Goal: Task Accomplishment & Management: Complete application form

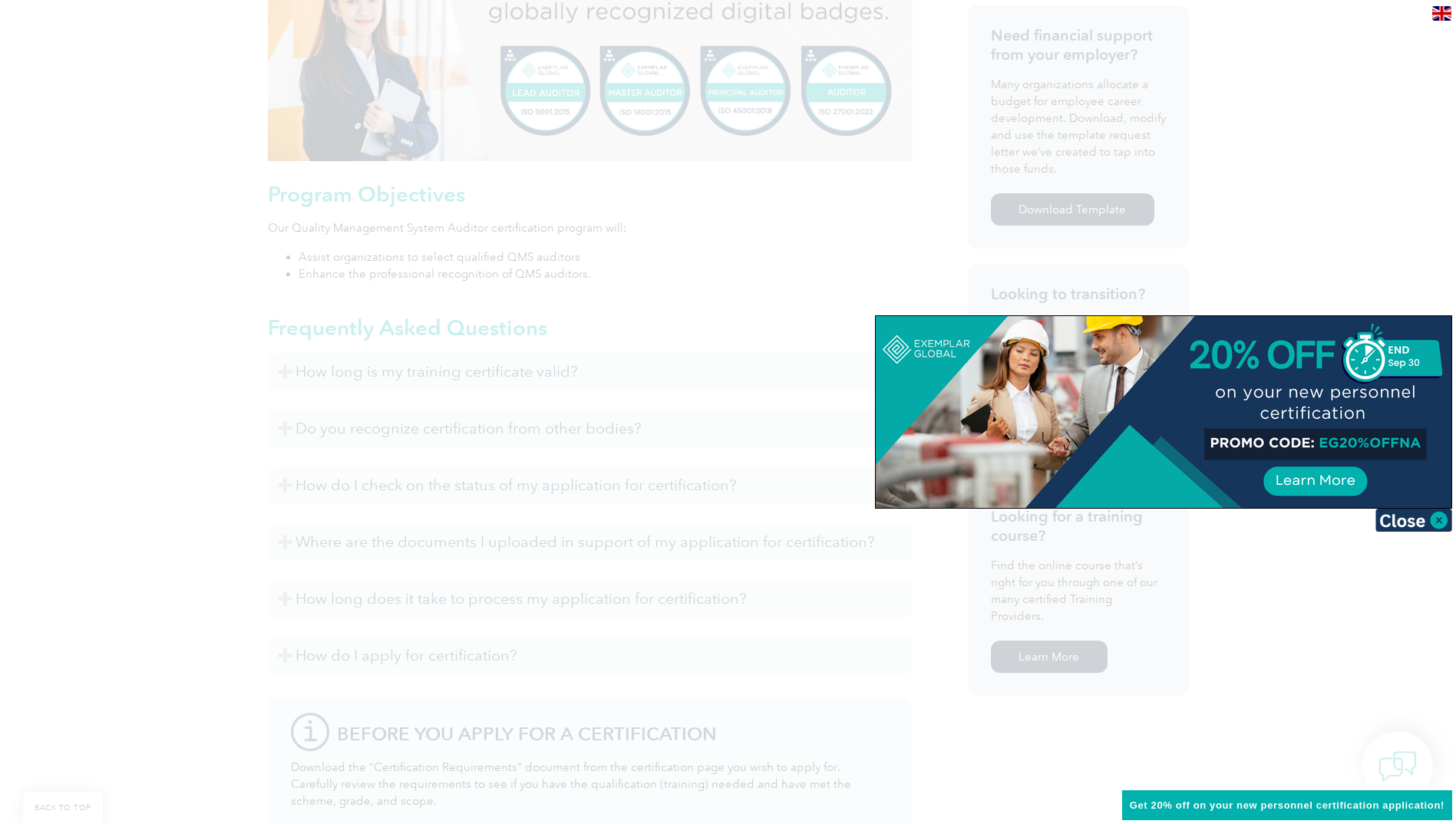
scroll to position [690, 0]
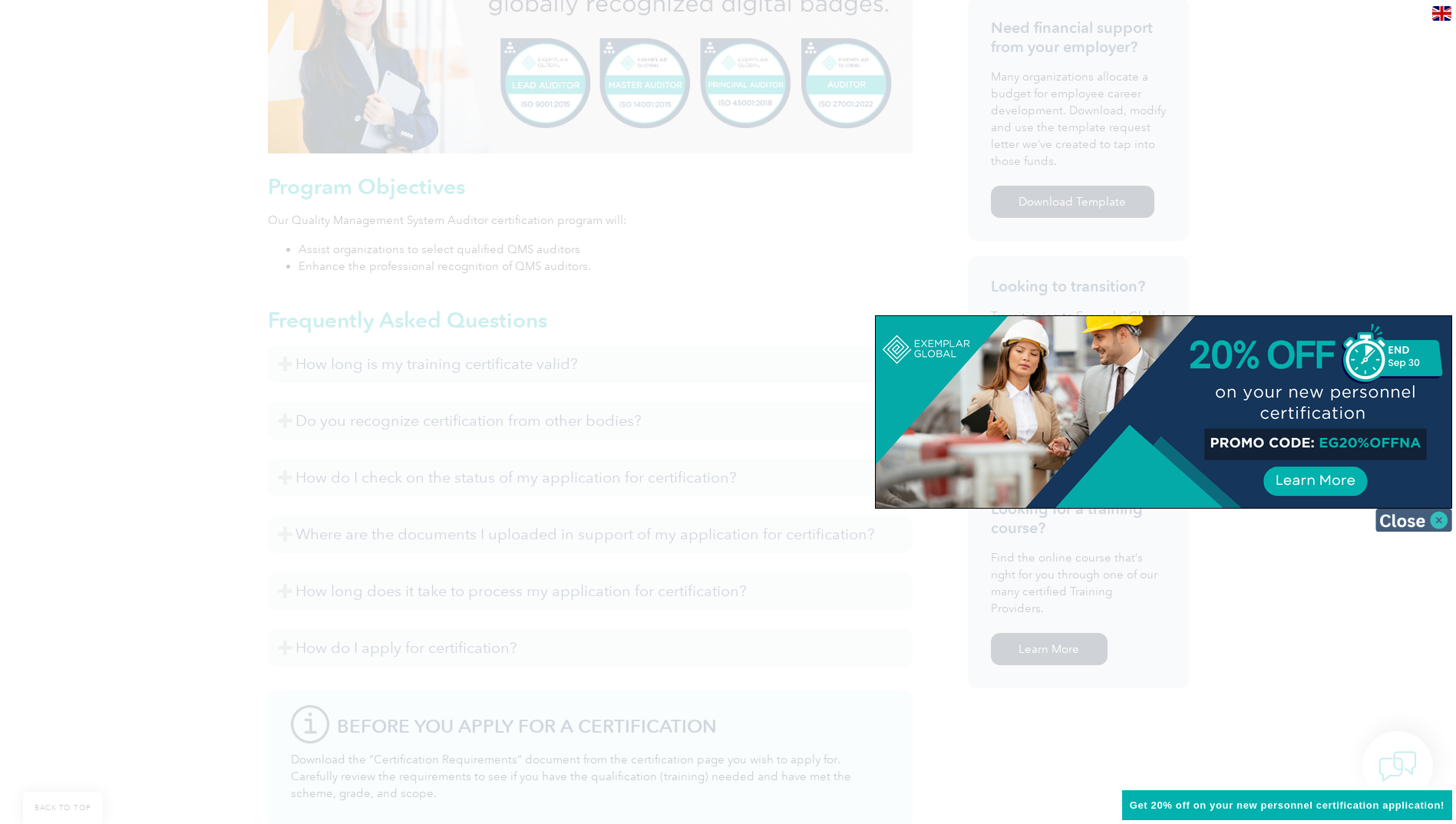
click at [1440, 522] on img at bounding box center [1414, 520] width 77 height 23
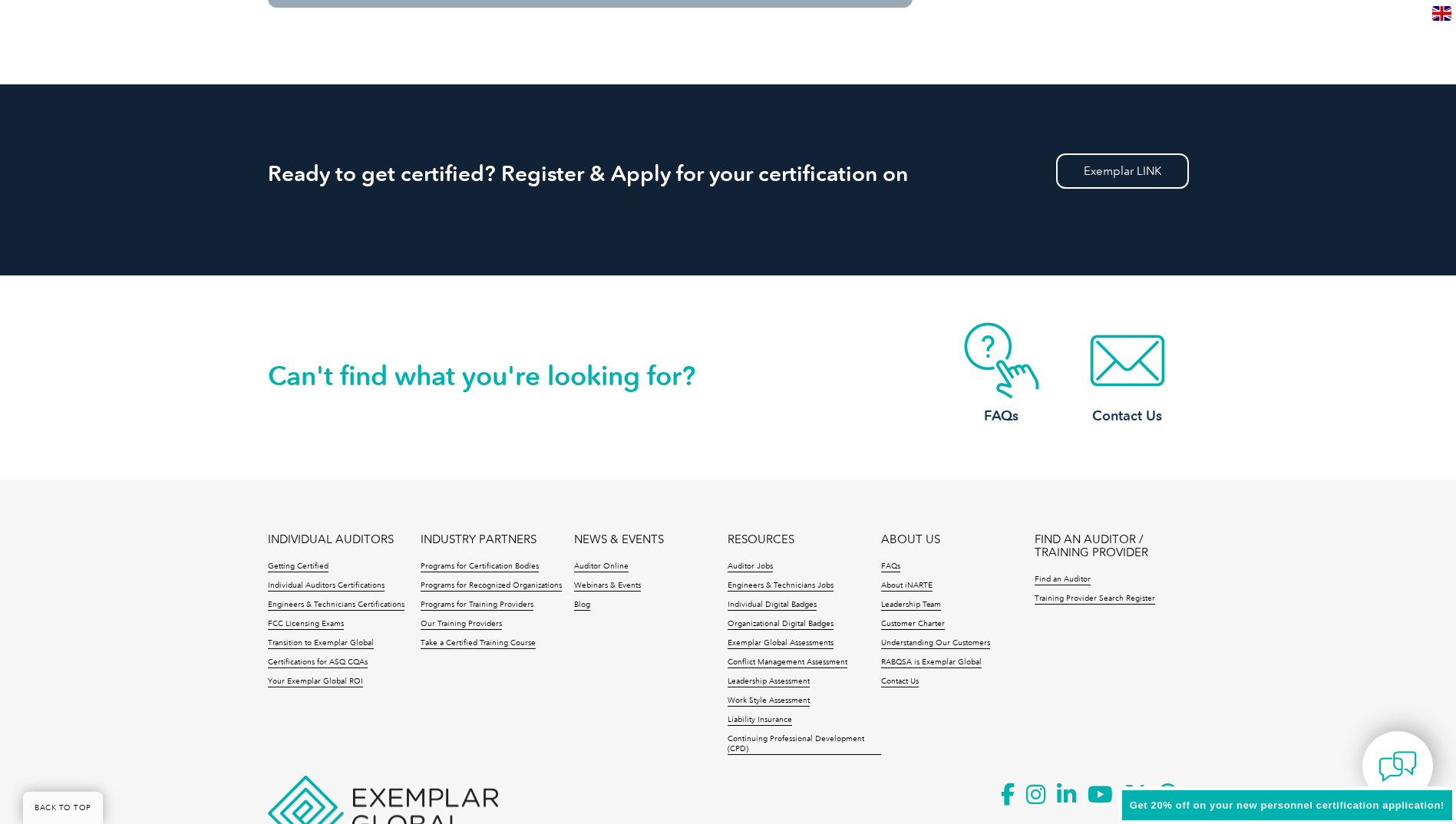
scroll to position [1968, 0]
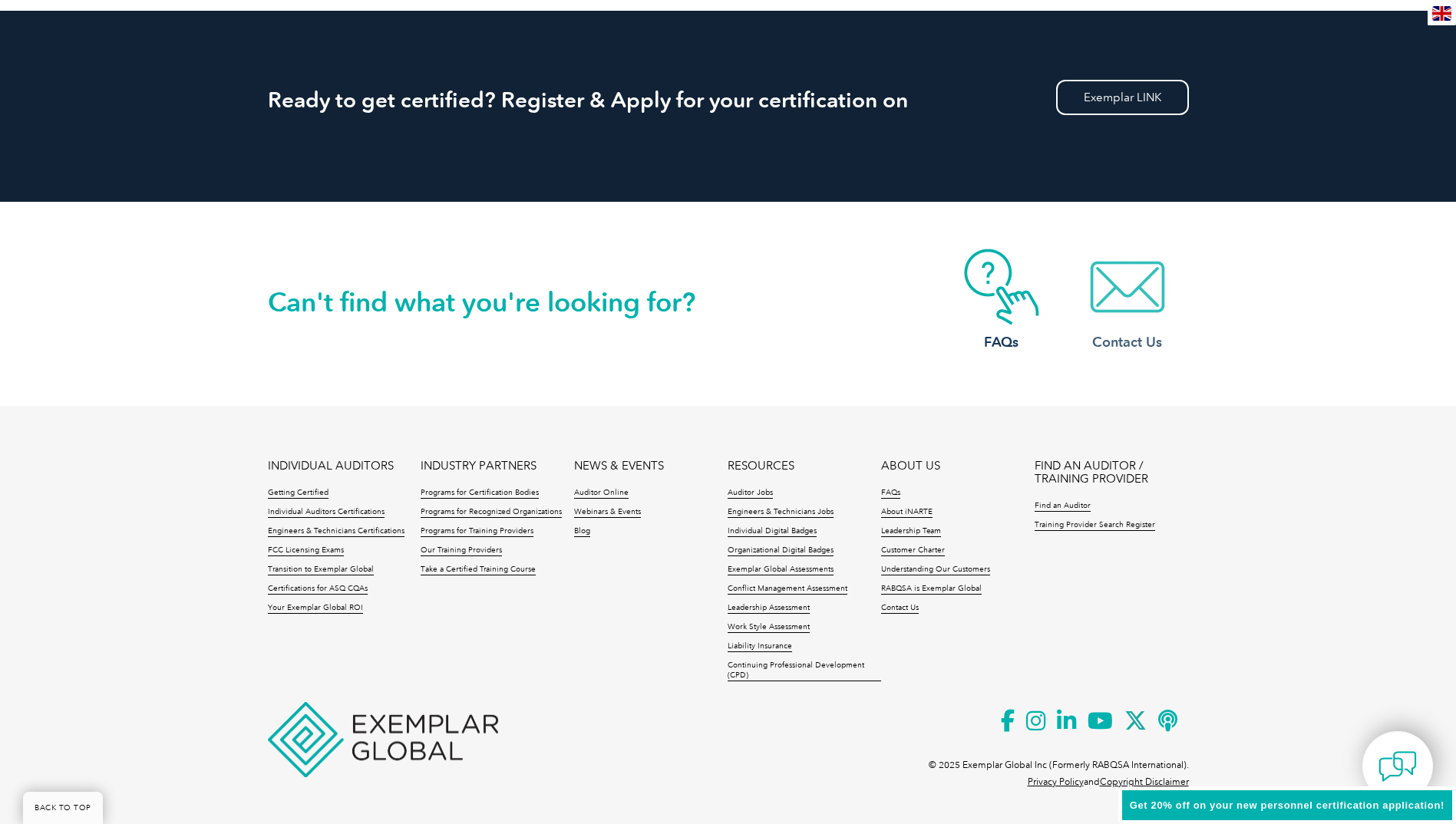
click at [1126, 293] on img at bounding box center [1127, 287] width 123 height 77
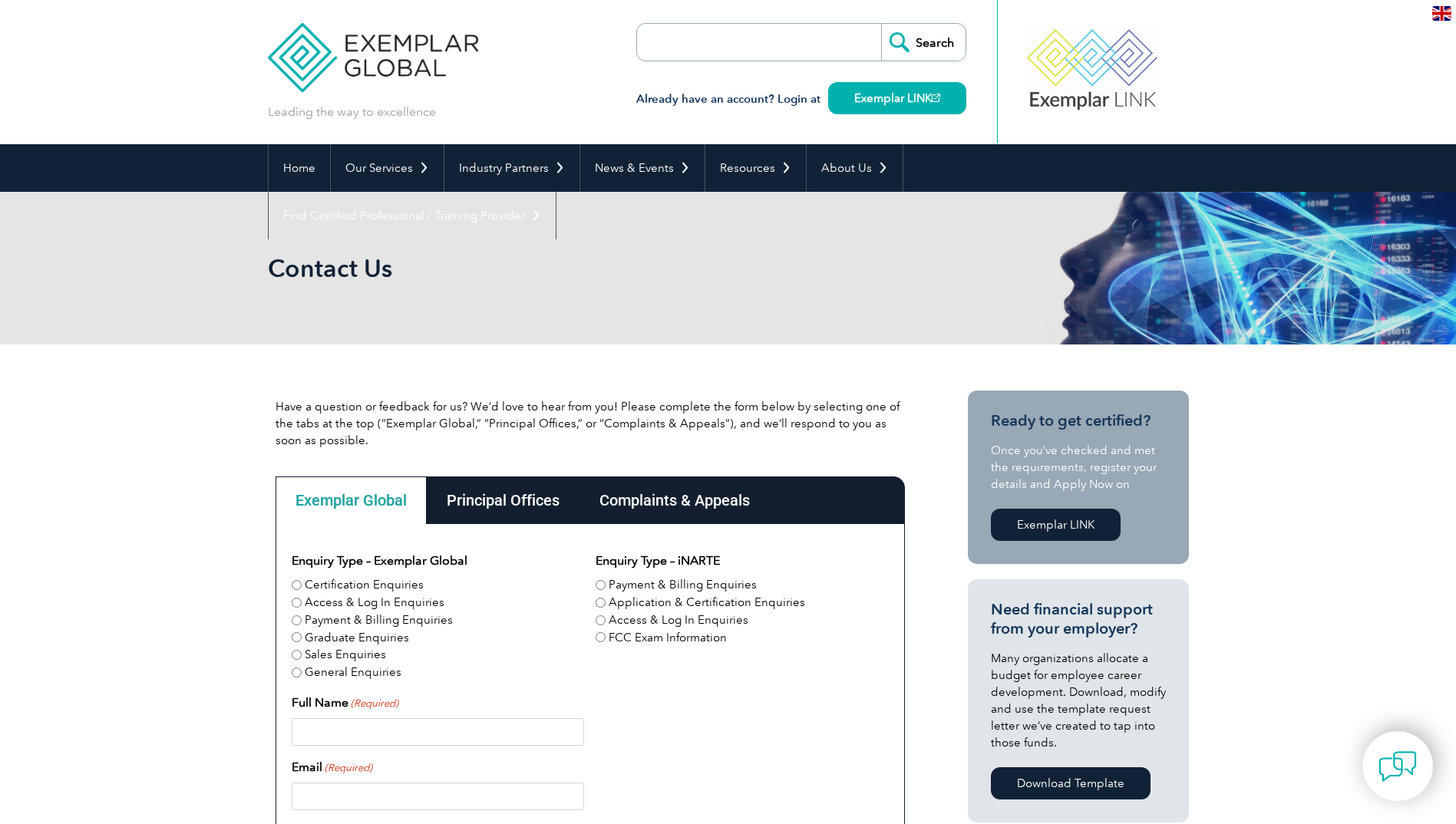
click at [294, 584] on input "Certification Enquiries" at bounding box center [296, 585] width 10 height 10
radio input "true"
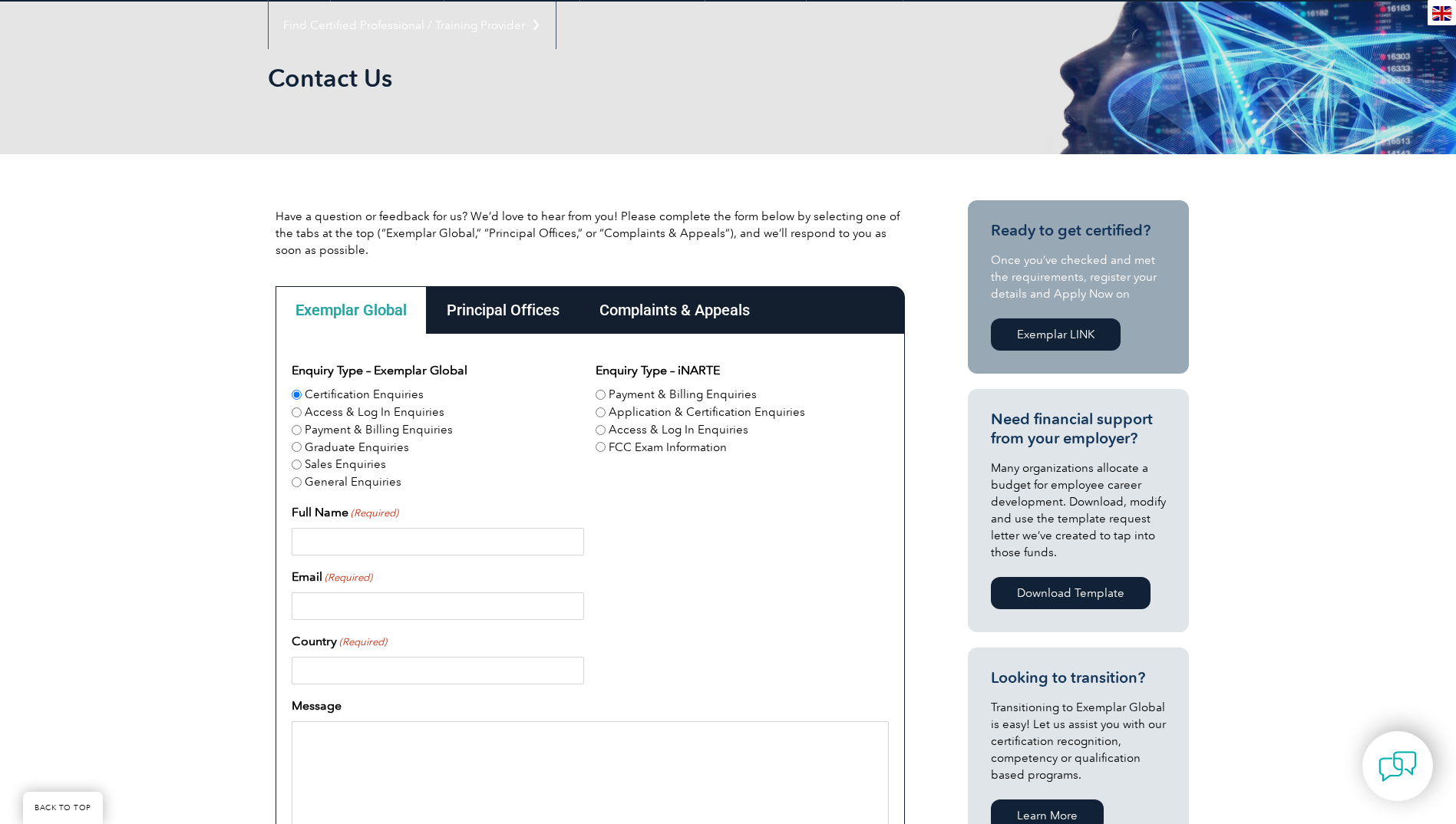
scroll to position [230, 0]
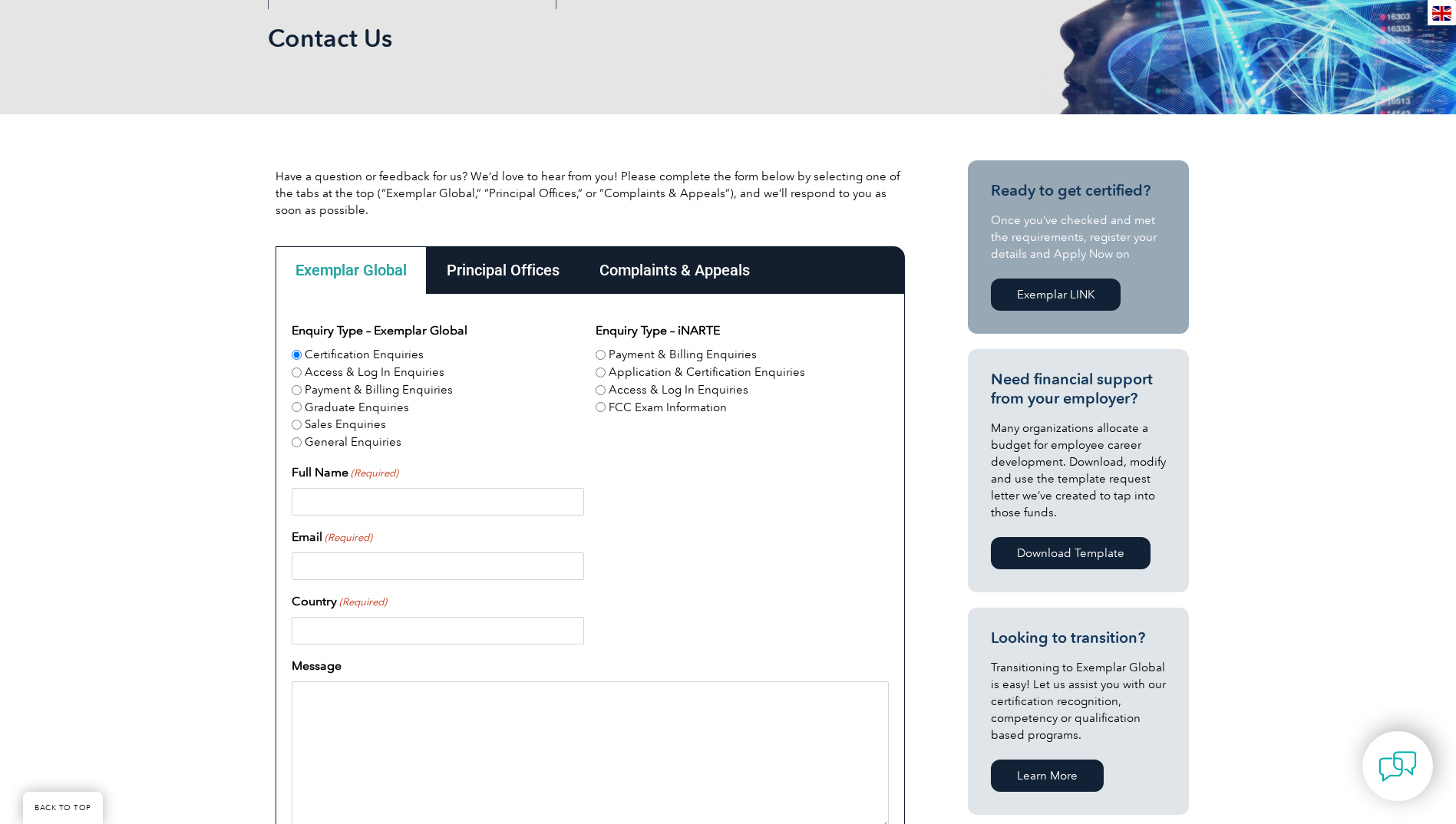
click at [315, 501] on input "Full Name (Required)" at bounding box center [437, 501] width 293 height 27
type input "[PERSON_NAME]"
click at [318, 569] on input "Email (Required)" at bounding box center [437, 566] width 293 height 27
type input "[EMAIL_ADDRESS][DOMAIN_NAME]"
click at [315, 632] on input "Country (Required)" at bounding box center [437, 630] width 293 height 27
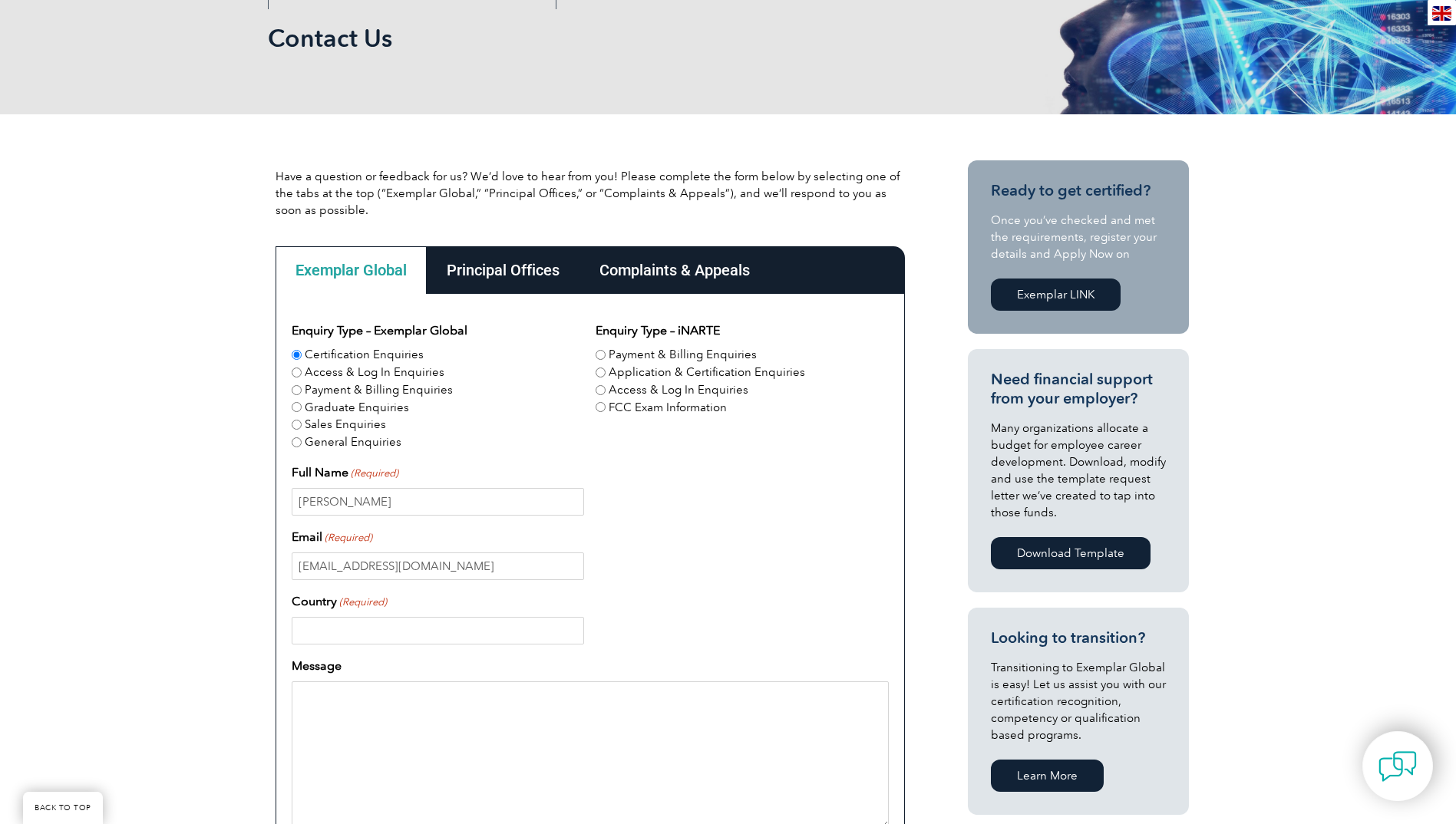
type input "[GEOGRAPHIC_DATA]"
click at [327, 702] on textarea "Message" at bounding box center [590, 755] width 597 height 148
click at [392, 695] on textarea "Good afternoon n," at bounding box center [590, 755] width 597 height 148
click at [407, 707] on textarea "Good afternoon," at bounding box center [590, 755] width 597 height 148
drag, startPoint x: 326, startPoint y: 754, endPoint x: 612, endPoint y: 630, distance: 311.7
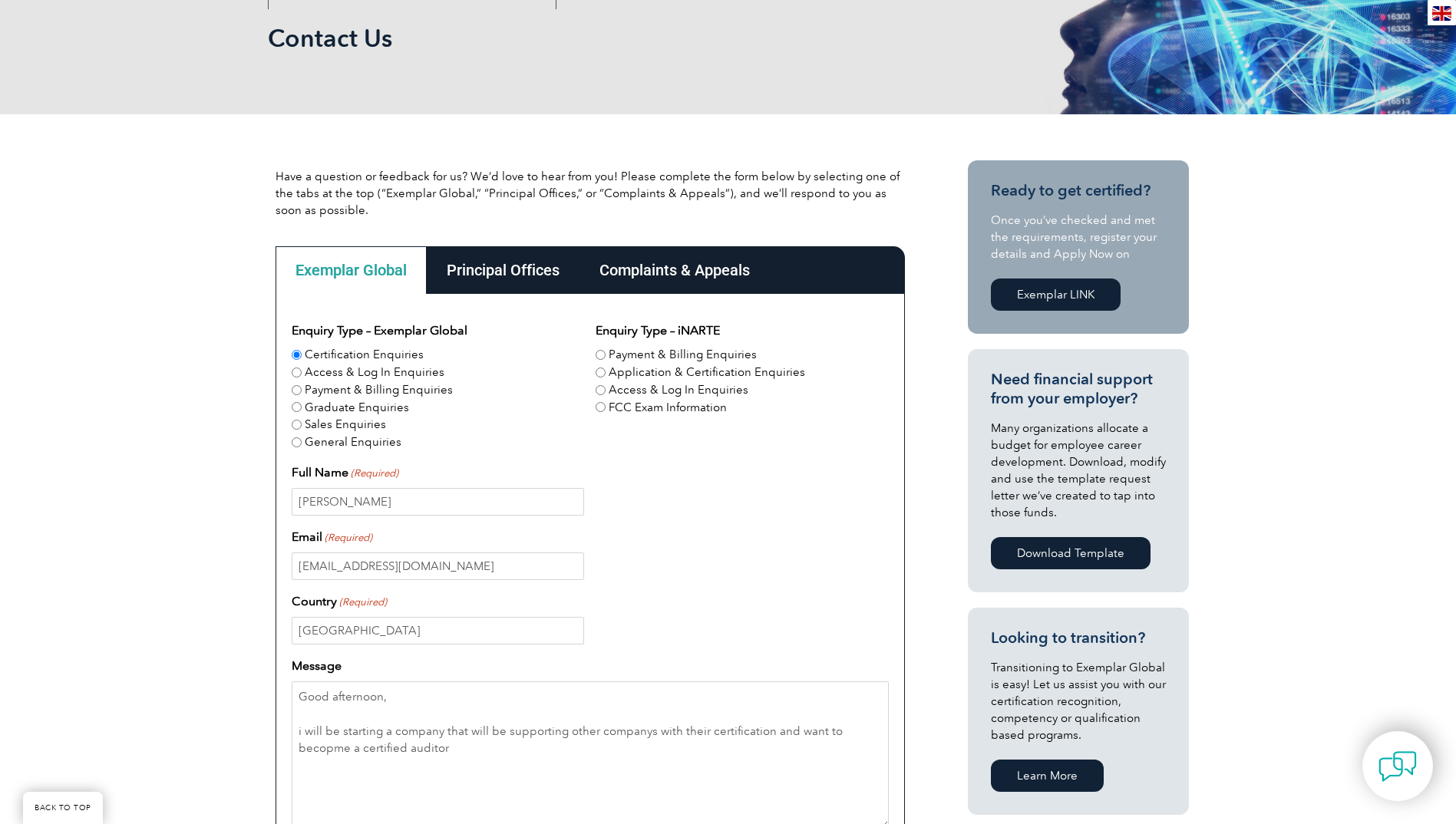
click at [593, 630] on div "[GEOGRAPHIC_DATA]" at bounding box center [590, 630] width 597 height 27
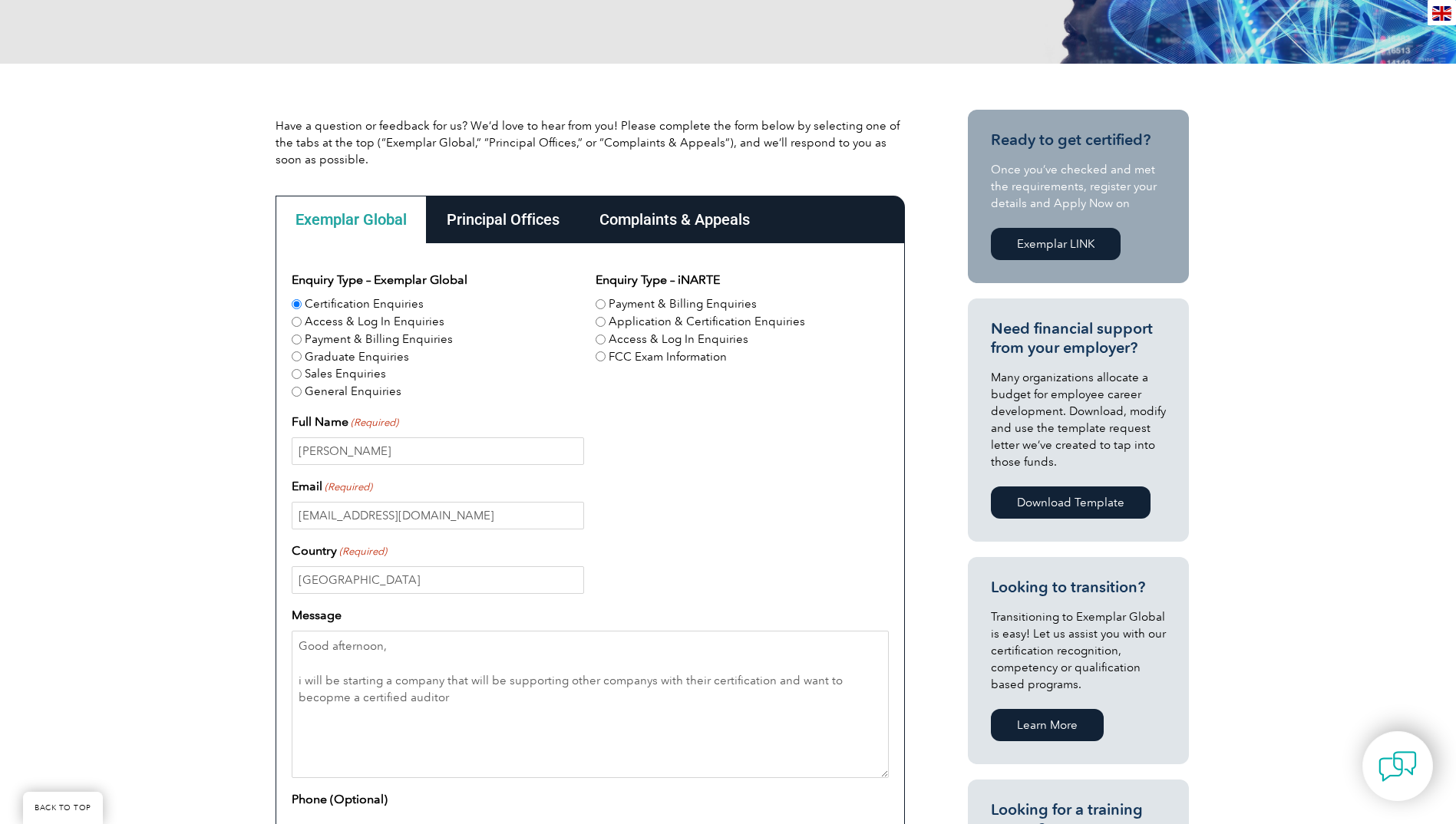
scroll to position [384, 0]
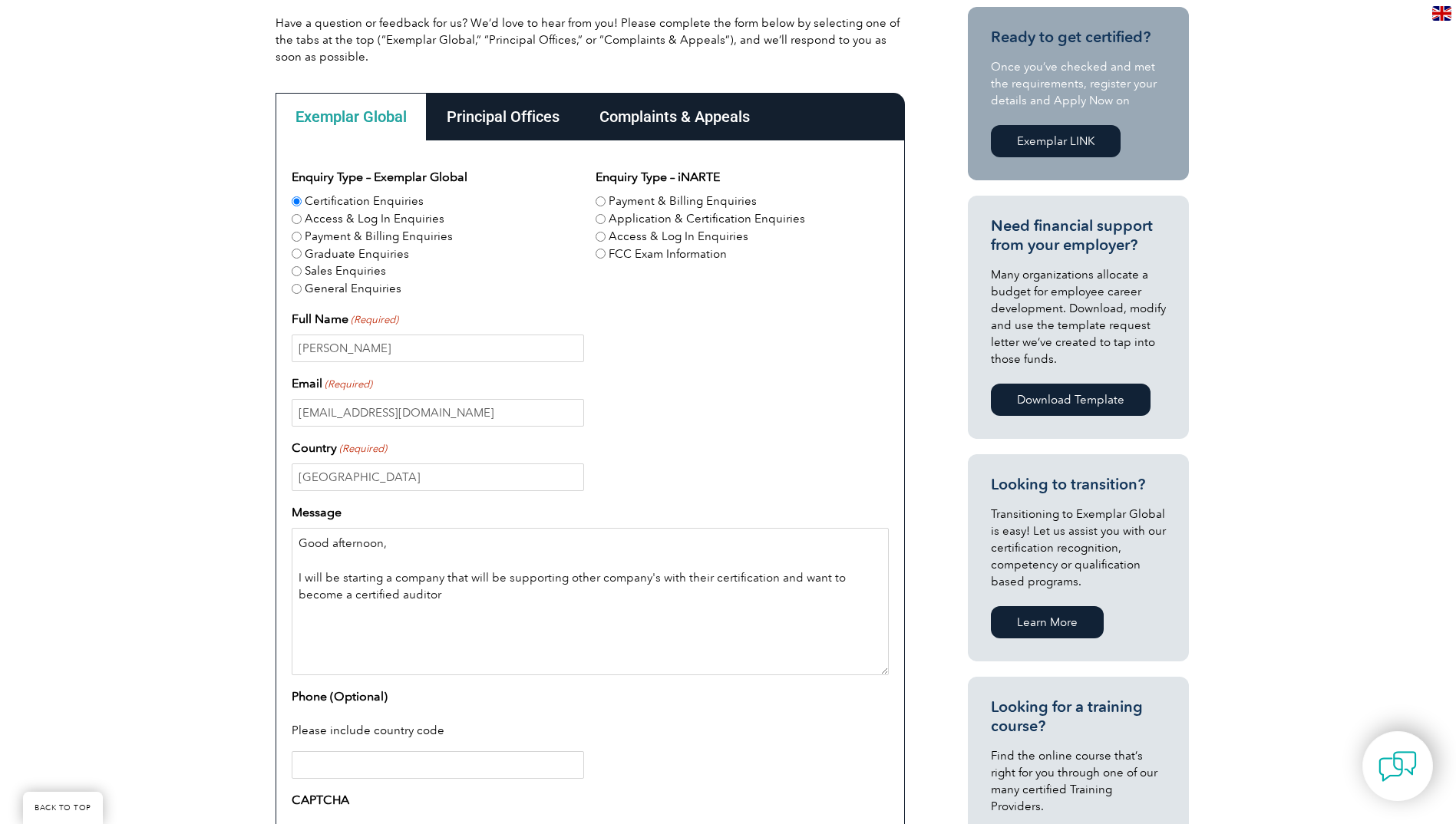
click at [771, 578] on textarea "Good afternoon, I will be starting a company that will be supporting other comp…" at bounding box center [590, 601] width 597 height 148
click at [453, 594] on textarea "Good afternoon, I will be starting a company that will be supporting other comp…" at bounding box center [590, 601] width 597 height 148
click at [642, 594] on textarea "Good afternoon, I will be starting a company that will be supporting other comp…" at bounding box center [590, 601] width 597 height 148
click at [641, 596] on textarea "Good afternoon, I will be starting a company that will be supporting other comp…" at bounding box center [590, 601] width 597 height 148
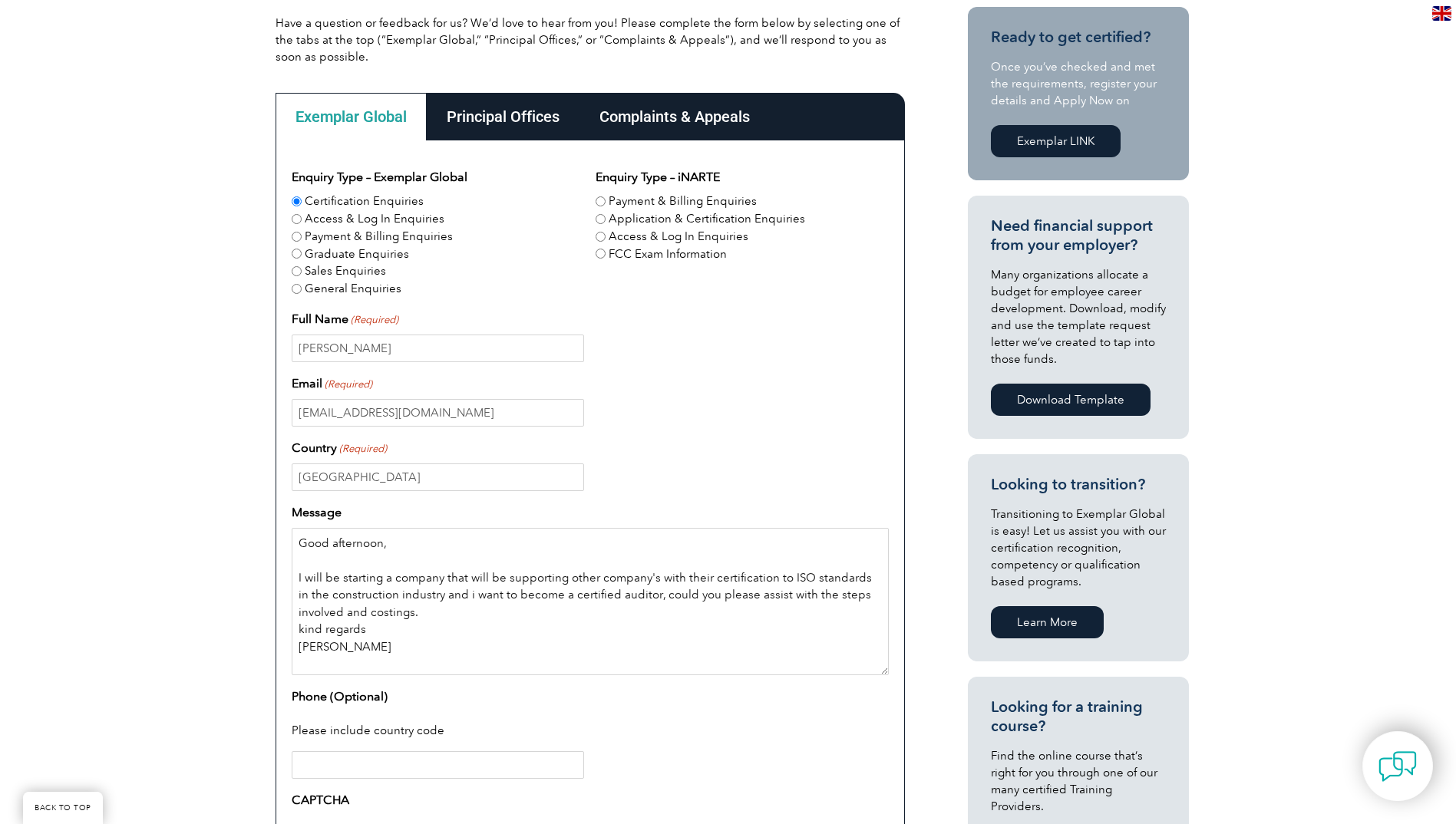
click at [390, 650] on textarea "Good afternoon, I will be starting a company that will be supporting other comp…" at bounding box center [590, 601] width 597 height 148
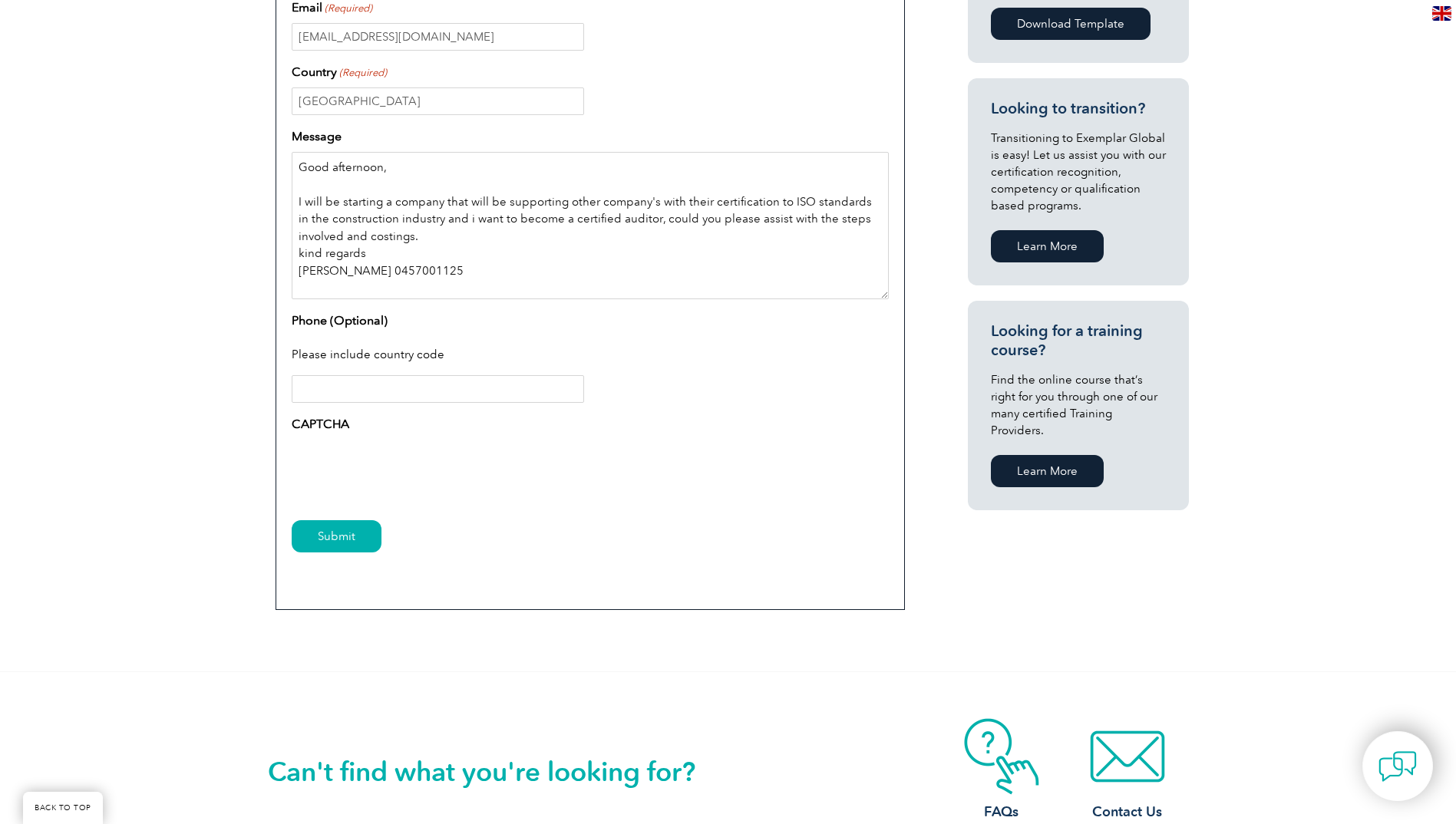
scroll to position [768, 0]
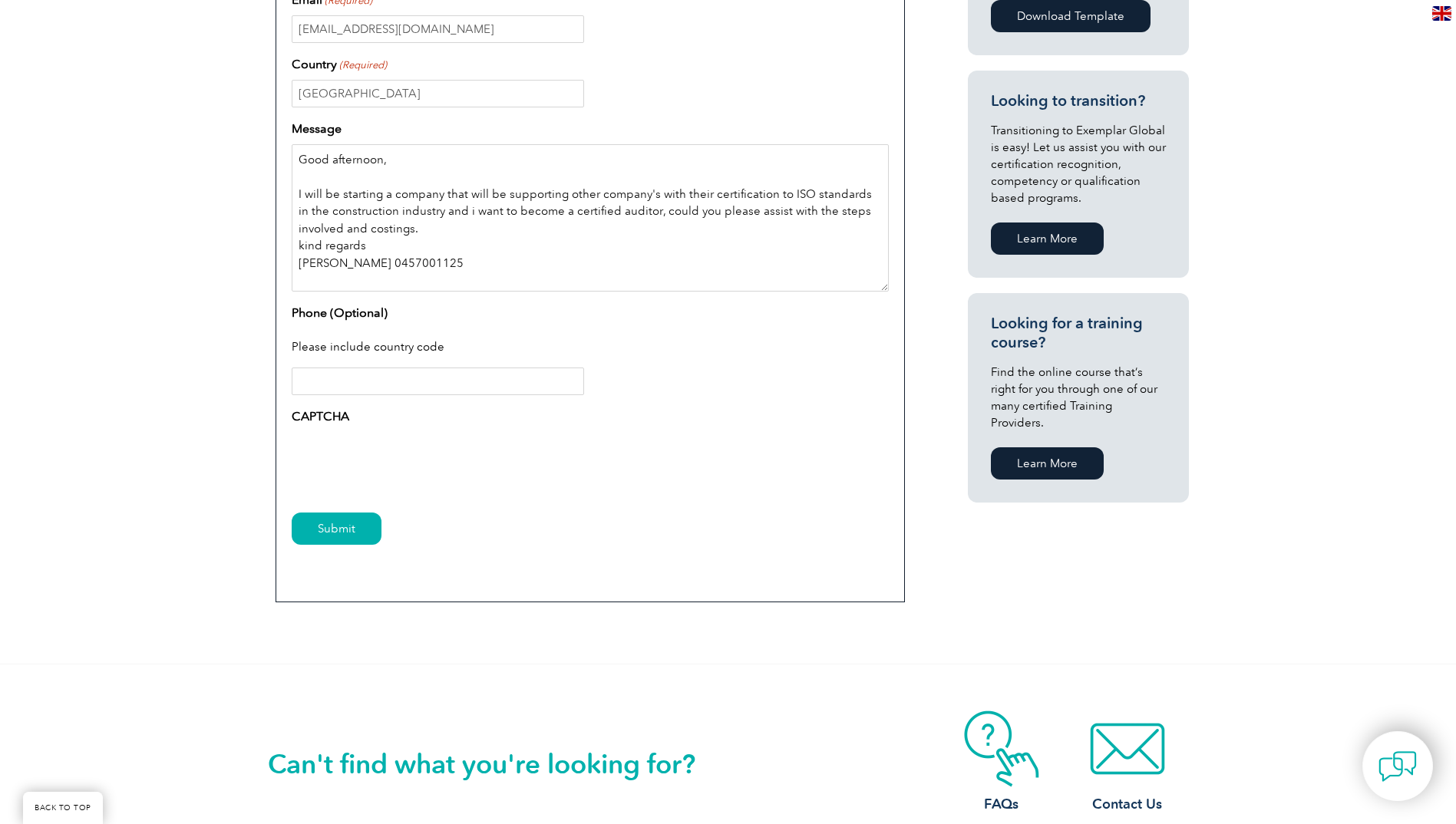
type textarea "Good afternoon, I will be starting a company that will be supporting other comp…"
click at [309, 375] on input "Phone (Optional)" at bounding box center [437, 381] width 293 height 27
type input "0457001125"
drag, startPoint x: 370, startPoint y: 380, endPoint x: 299, endPoint y: 382, distance: 71.0
click at [299, 382] on input "0457001125" at bounding box center [437, 381] width 293 height 27
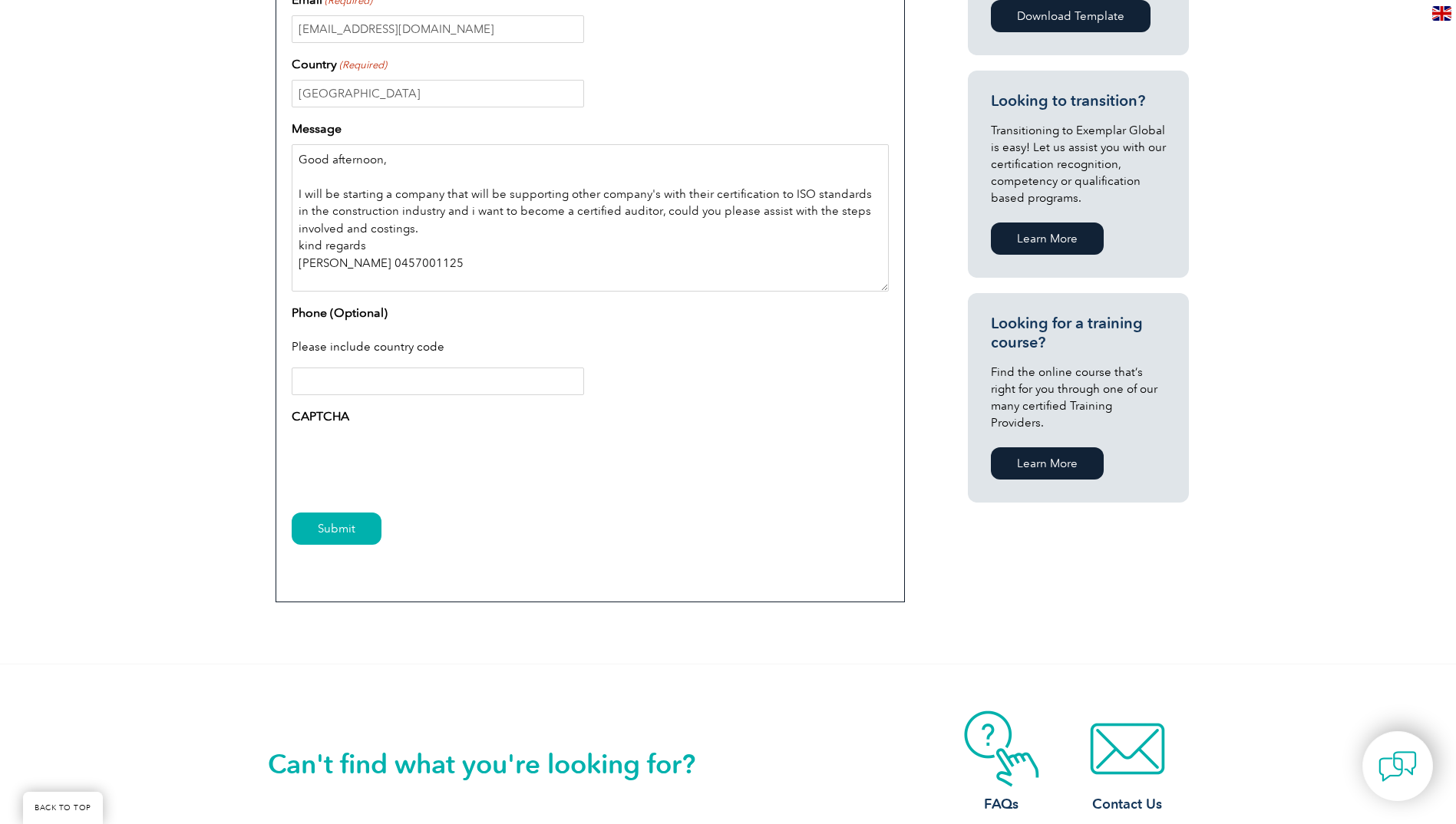
click at [377, 261] on textarea "Good afternoon, I will be starting a company that will be supporting other comp…" at bounding box center [590, 217] width 597 height 148
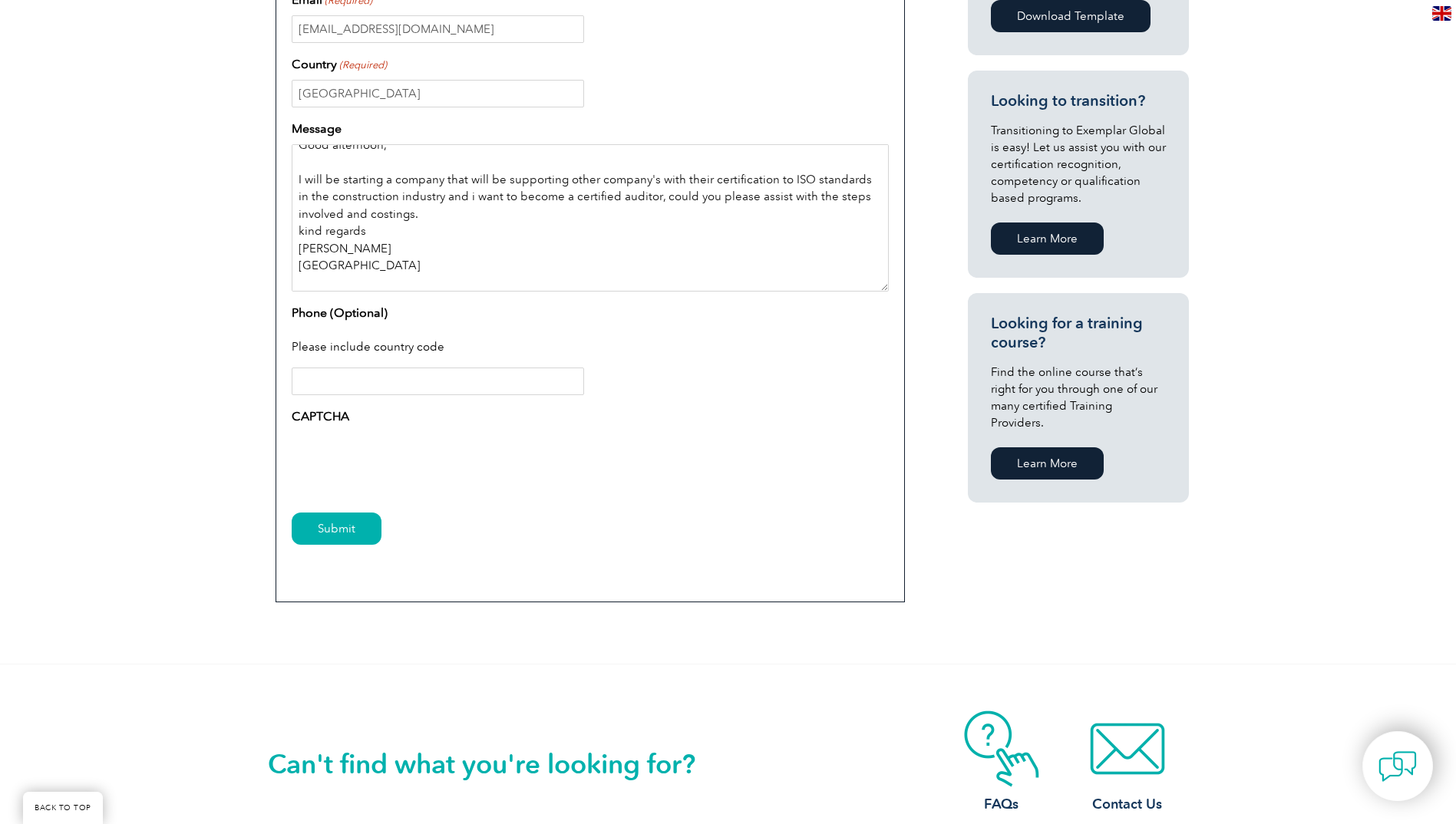
scroll to position [0, 0]
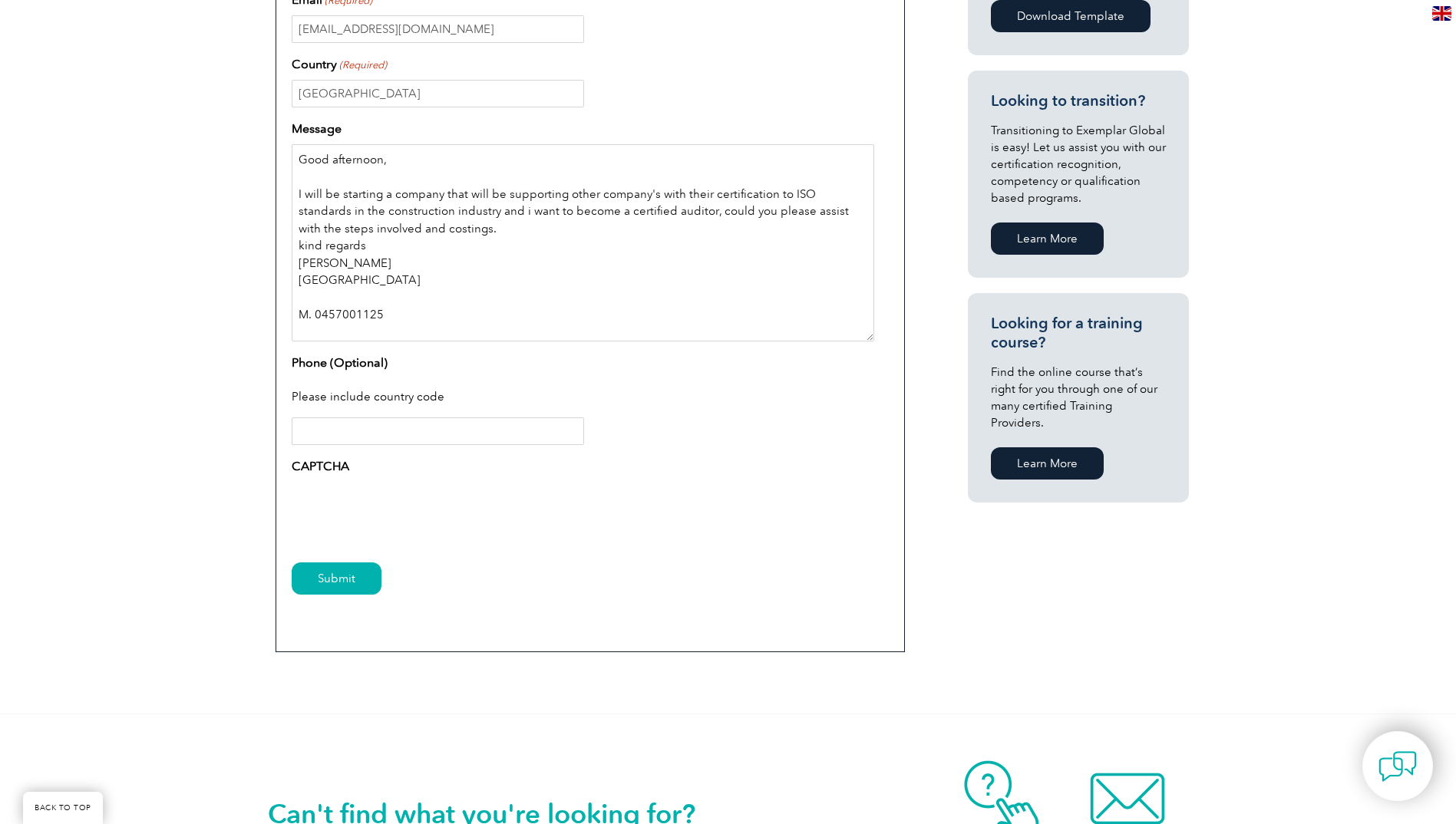
drag, startPoint x: 882, startPoint y: 286, endPoint x: 867, endPoint y: 336, distance: 52.2
click at [867, 336] on textarea "Good afternoon, I will be starting a company that will be supporting other comp…" at bounding box center [582, 243] width 582 height 198
click at [303, 291] on textarea "Good afternoon, I will be starting a company that will be supporting other comp…" at bounding box center [582, 243] width 582 height 198
type textarea "Good afternoon, I will be starting a company that will be supporting other comp…"
click at [349, 582] on input "Submit" at bounding box center [336, 579] width 89 height 32
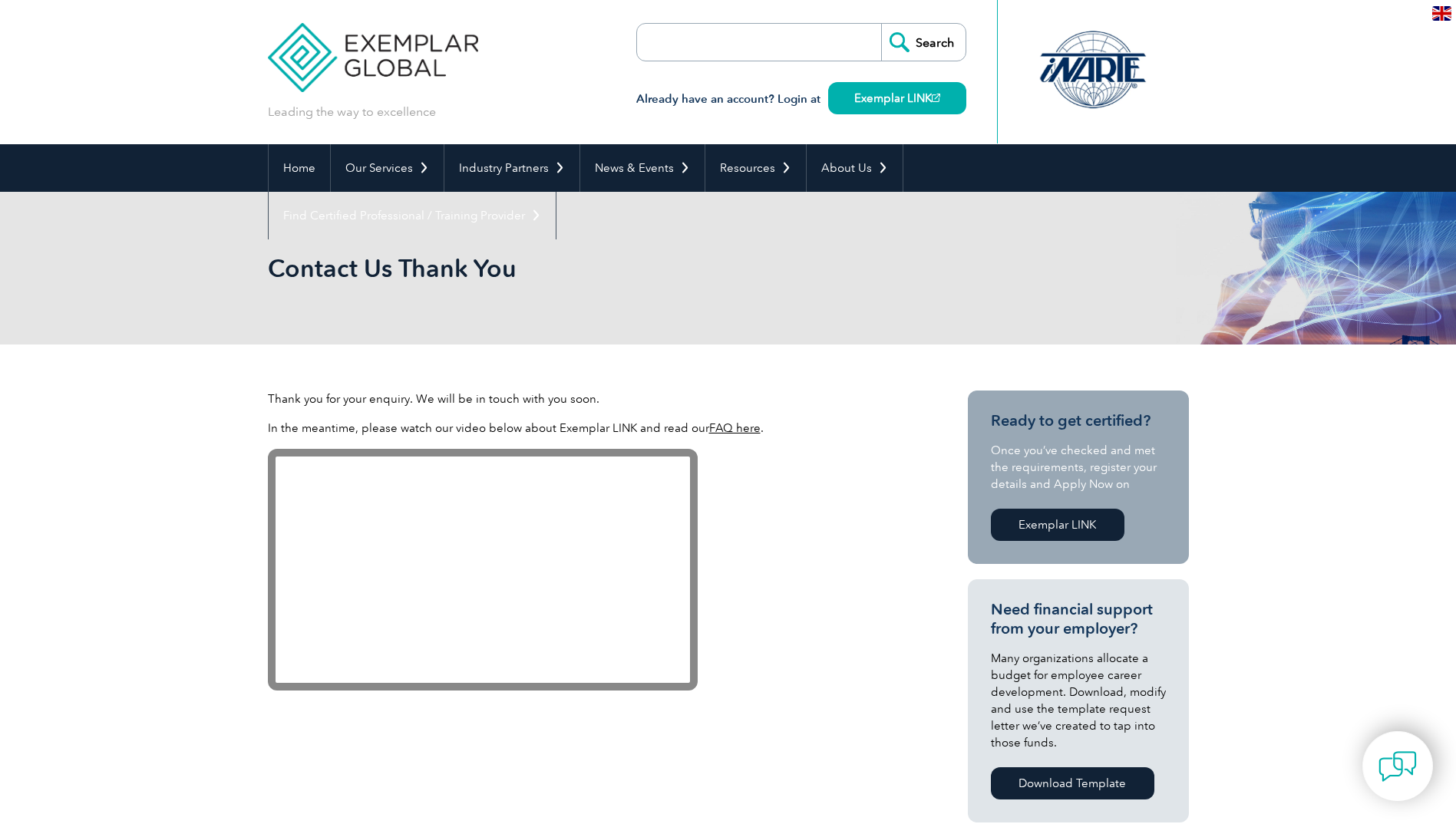
drag, startPoint x: 803, startPoint y: 388, endPoint x: 972, endPoint y: 339, distance: 176.0
